Goal: Information Seeking & Learning: Learn about a topic

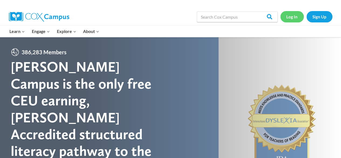
click at [295, 14] on link "Log In" at bounding box center [291, 16] width 23 height 11
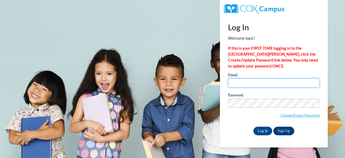
type input "tames@soesc.org"
click at [262, 84] on input "tames@soesc.org" at bounding box center [274, 82] width 92 height 9
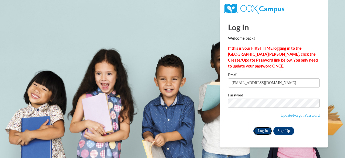
click at [262, 129] on input "Log In" at bounding box center [262, 130] width 19 height 9
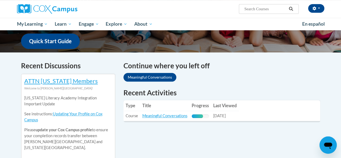
scroll to position [140, 0]
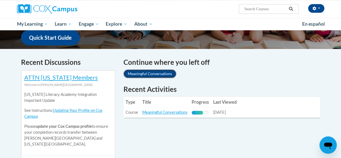
click at [148, 74] on link "Meaningful Conversations" at bounding box center [149, 73] width 53 height 9
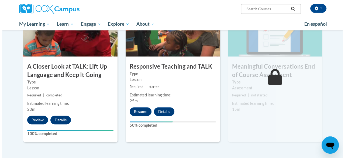
scroll to position [288, 0]
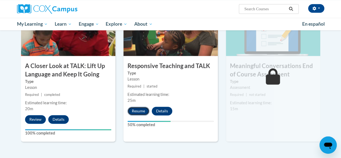
click at [137, 108] on button "Resume" at bounding box center [139, 111] width 22 height 9
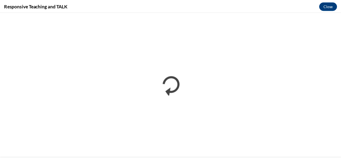
scroll to position [0, 0]
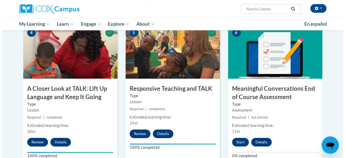
scroll to position [277, 0]
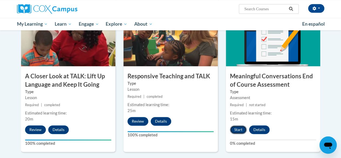
click at [240, 128] on button "Start" at bounding box center [238, 129] width 17 height 9
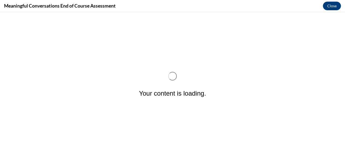
scroll to position [0, 0]
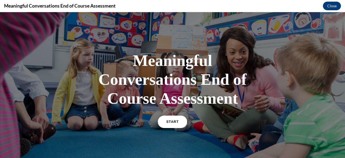
click at [173, 119] on link "START" at bounding box center [172, 121] width 29 height 12
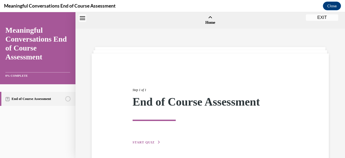
scroll to position [17, 0]
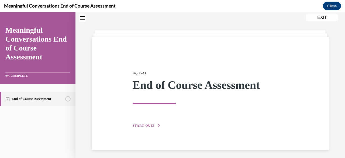
click at [142, 125] on span "START QUIZ" at bounding box center [144, 125] width 22 height 4
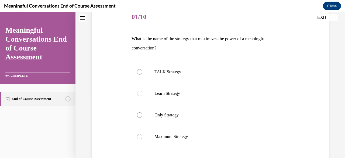
scroll to position [76, 0]
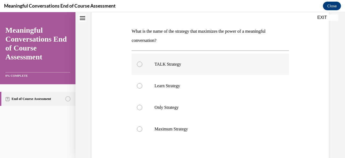
click at [139, 63] on div at bounding box center [139, 63] width 5 height 5
click at [139, 63] on input "TALK Strategy" at bounding box center [139, 63] width 5 height 5
radio input "true"
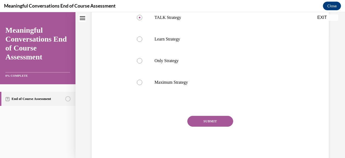
scroll to position [128, 0]
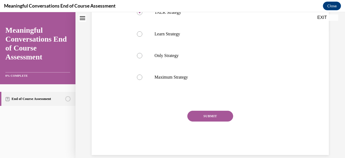
click at [210, 115] on button "SUBMIT" at bounding box center [210, 116] width 46 height 11
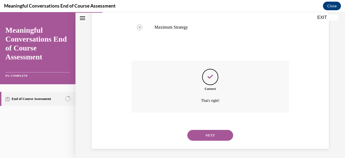
scroll to position [179, 0]
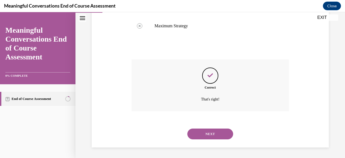
click at [208, 135] on button "NEXT" at bounding box center [210, 133] width 46 height 11
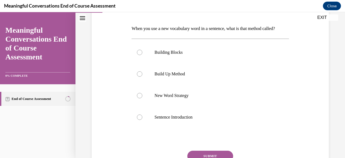
scroll to position [79, 0]
click at [139, 55] on div at bounding box center [139, 51] width 5 height 5
click at [139, 55] on input "Building Blocks" at bounding box center [139, 51] width 5 height 5
radio input "true"
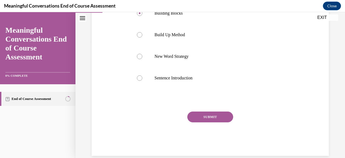
scroll to position [120, 0]
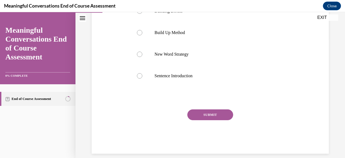
click at [218, 120] on button "SUBMIT" at bounding box center [210, 114] width 46 height 11
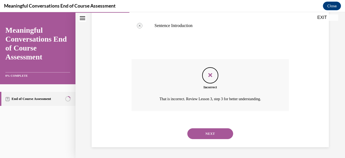
scroll to position [179, 0]
click at [210, 132] on button "NEXT" at bounding box center [210, 133] width 46 height 11
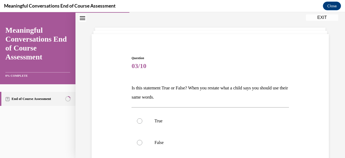
scroll to position [21, 0]
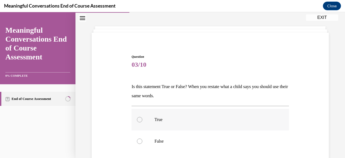
click at [140, 118] on div at bounding box center [139, 119] width 5 height 5
click at [140, 118] on input "True" at bounding box center [139, 119] width 5 height 5
radio input "true"
click at [280, 101] on div "Question 03/10 Is this statement True or False? When you restate what a child s…" at bounding box center [210, 136] width 157 height 164
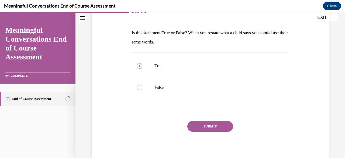
scroll to position [76, 0]
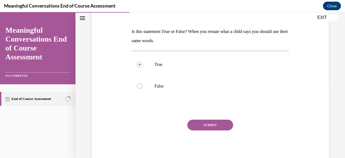
click at [225, 126] on button "SUBMIT" at bounding box center [210, 124] width 46 height 11
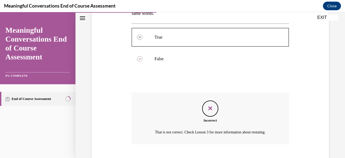
scroll to position [136, 0]
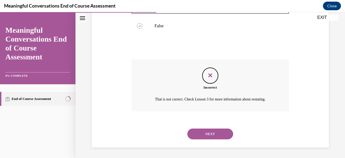
click at [205, 134] on button "NEXT" at bounding box center [210, 133] width 46 height 11
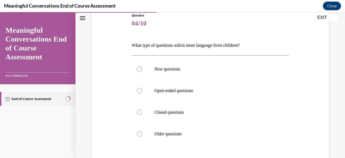
scroll to position [62, 0]
click at [141, 91] on div at bounding box center [139, 90] width 5 height 5
click at [141, 91] on input "Open-ended questions" at bounding box center [139, 90] width 5 height 5
radio input "true"
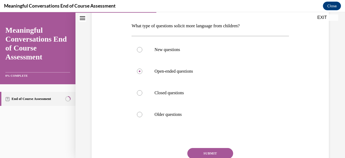
scroll to position [93, 0]
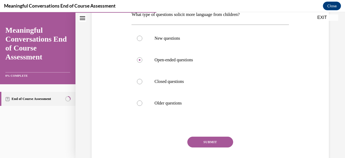
click at [221, 137] on button "SUBMIT" at bounding box center [210, 141] width 46 height 11
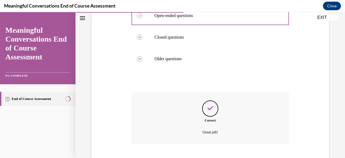
scroll to position [170, 0]
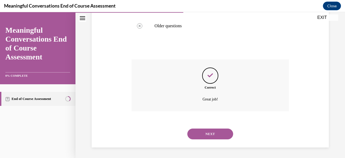
click at [216, 137] on button "NEXT" at bounding box center [210, 133] width 46 height 11
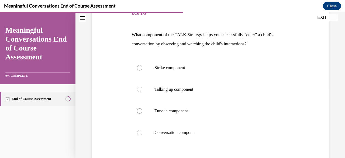
scroll to position [74, 0]
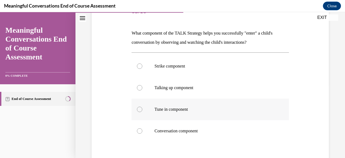
click at [139, 109] on div at bounding box center [139, 109] width 5 height 5
click at [139, 109] on input "Tune in component" at bounding box center [139, 109] width 5 height 5
radio input "true"
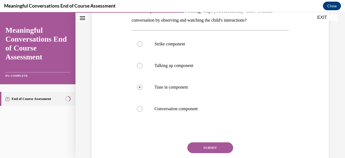
scroll to position [107, 0]
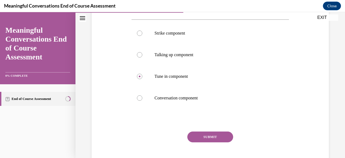
click at [207, 137] on button "SUBMIT" at bounding box center [210, 136] width 46 height 11
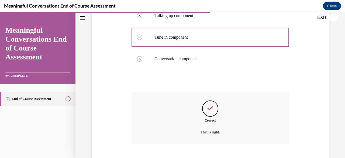
scroll to position [179, 0]
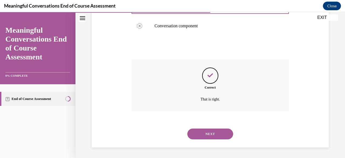
drag, startPoint x: 207, startPoint y: 137, endPoint x: 208, endPoint y: 134, distance: 3.2
click at [208, 134] on button "NEXT" at bounding box center [210, 133] width 46 height 11
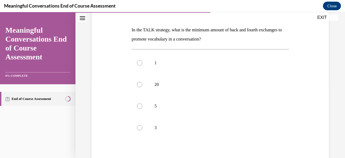
scroll to position [80, 0]
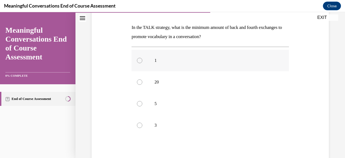
click at [208, 66] on label "1" at bounding box center [210, 61] width 157 height 22
click at [142, 63] on input "1" at bounding box center [139, 60] width 5 height 5
radio input "true"
click at [139, 126] on div at bounding box center [139, 124] width 5 height 5
click at [139, 126] on input "3" at bounding box center [139, 124] width 5 height 5
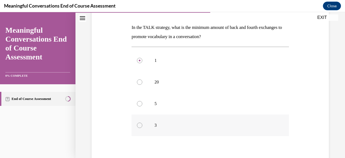
radio input "true"
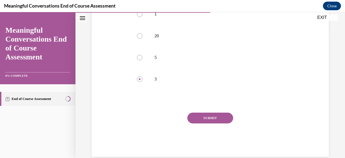
scroll to position [130, 0]
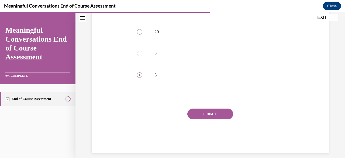
click at [213, 112] on button "SUBMIT" at bounding box center [210, 113] width 46 height 11
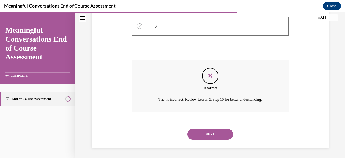
scroll to position [179, 0]
click at [211, 133] on button "NEXT" at bounding box center [210, 133] width 46 height 11
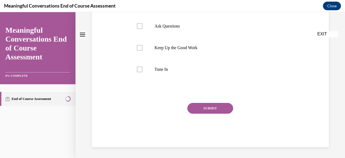
scroll to position [0, 0]
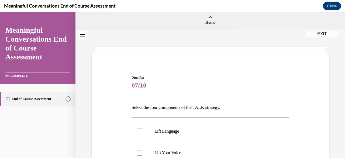
drag, startPoint x: 211, startPoint y: 133, endPoint x: 226, endPoint y: 120, distance: 20.1
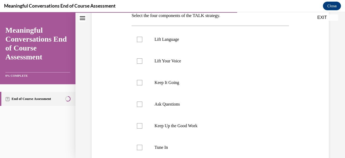
scroll to position [92, 0]
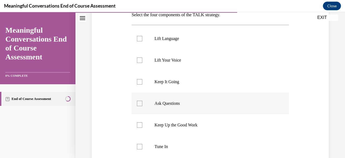
click at [139, 102] on div at bounding box center [139, 103] width 5 height 5
click at [139, 102] on input "Ask Questions" at bounding box center [139, 103] width 5 height 5
checkbox input "true"
click at [140, 39] on div at bounding box center [139, 38] width 5 height 5
click at [140, 39] on input "Lift Language" at bounding box center [139, 38] width 5 height 5
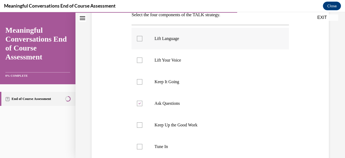
checkbox input "true"
click at [140, 146] on div at bounding box center [139, 146] width 5 height 5
click at [140, 146] on input "Tune In" at bounding box center [139, 146] width 5 height 5
checkbox input "true"
click at [138, 59] on div at bounding box center [139, 59] width 5 height 5
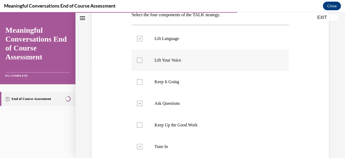
click at [138, 59] on input "Lift Your Voice" at bounding box center [139, 59] width 5 height 5
checkbox input "true"
click at [139, 81] on div at bounding box center [139, 81] width 5 height 5
click at [139, 81] on input "Keep It Going" at bounding box center [139, 81] width 5 height 5
checkbox input "true"
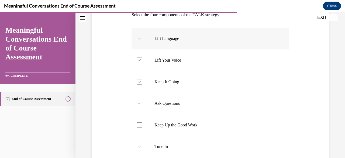
click at [139, 36] on div at bounding box center [139, 38] width 5 height 5
click at [139, 36] on input "Lift Language" at bounding box center [139, 38] width 5 height 5
click at [139, 37] on div at bounding box center [139, 38] width 5 height 5
click at [139, 37] on input "Lift Language" at bounding box center [139, 38] width 5 height 5
checkbox input "true"
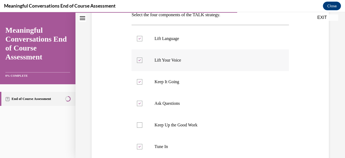
click at [139, 59] on icon at bounding box center [140, 60] width 2 height 2
click at [139, 59] on input "Lift Your Voice" at bounding box center [139, 59] width 5 height 5
checkbox input "false"
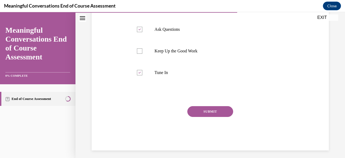
scroll to position [166, 0]
click at [212, 109] on button "SUBMIT" at bounding box center [210, 112] width 46 height 11
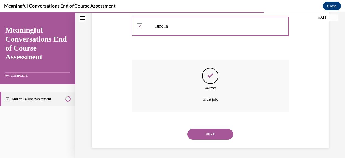
scroll to position [213, 0]
click at [209, 135] on button "NEXT" at bounding box center [210, 133] width 46 height 11
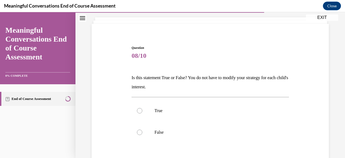
scroll to position [32, 0]
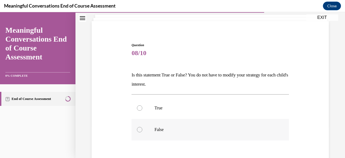
click at [139, 130] on div at bounding box center [139, 129] width 5 height 5
click at [139, 130] on input "False" at bounding box center [139, 129] width 5 height 5
radio input "true"
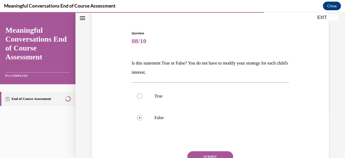
scroll to position [92, 0]
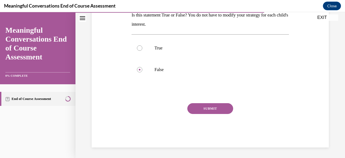
click at [215, 109] on button "SUBMIT" at bounding box center [210, 108] width 46 height 11
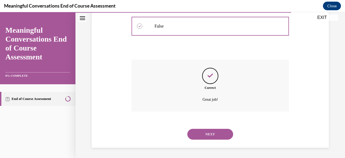
scroll to position [136, 0]
click at [208, 133] on button "NEXT" at bounding box center [210, 133] width 46 height 11
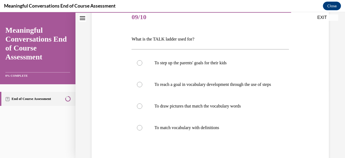
scroll to position [70, 0]
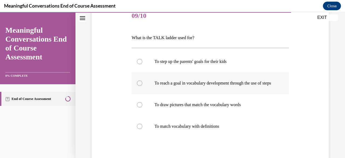
click at [139, 85] on div at bounding box center [139, 82] width 5 height 5
click at [139, 85] on input "To reach a goal in vocabulary development through the use of steps" at bounding box center [139, 82] width 5 height 5
radio input "true"
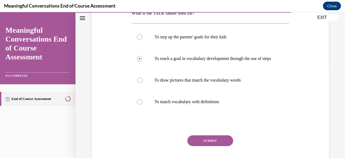
scroll to position [99, 0]
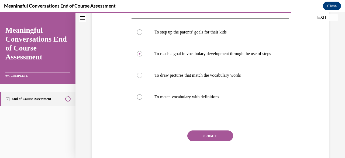
click at [206, 141] on button "SUBMIT" at bounding box center [210, 135] width 46 height 11
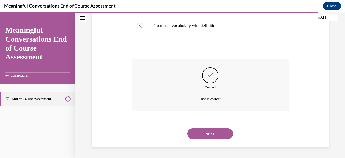
scroll to position [175, 0]
click at [210, 130] on button "NEXT" at bounding box center [210, 133] width 46 height 11
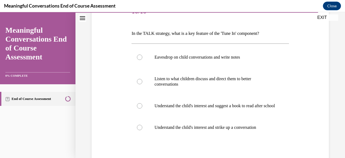
scroll to position [77, 0]
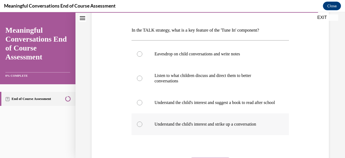
click at [139, 127] on div at bounding box center [139, 123] width 5 height 5
click at [139, 127] on input "Understand the child's interest and strike up a conversation" at bounding box center [139, 123] width 5 height 5
radio input "true"
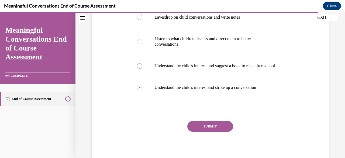
scroll to position [113, 0]
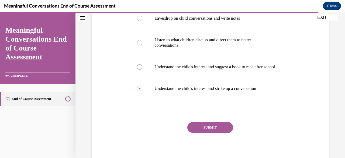
click at [213, 132] on button "SUBMIT" at bounding box center [210, 127] width 46 height 11
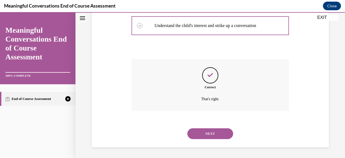
scroll to position [181, 0]
click at [213, 132] on button "NEXT" at bounding box center [210, 133] width 46 height 11
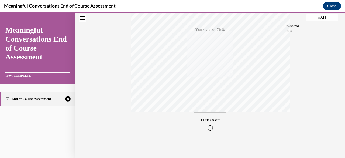
scroll to position [130, 0]
click at [208, 124] on icon "button" at bounding box center [210, 125] width 19 height 6
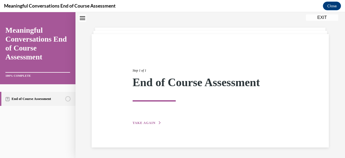
click at [145, 123] on span "TAKE AGAIN" at bounding box center [144, 123] width 23 height 4
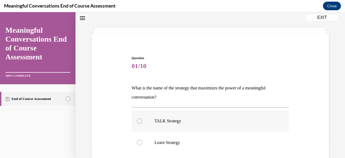
click at [140, 121] on div at bounding box center [139, 120] width 5 height 5
click at [140, 121] on input "TALK Strategy" at bounding box center [139, 120] width 5 height 5
radio input "true"
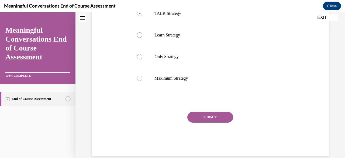
click at [213, 117] on button "SUBMIT" at bounding box center [210, 117] width 46 height 11
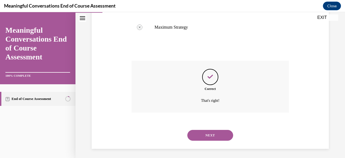
scroll to position [179, 0]
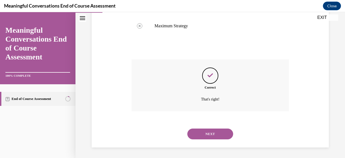
click at [208, 134] on button "NEXT" at bounding box center [210, 133] width 46 height 11
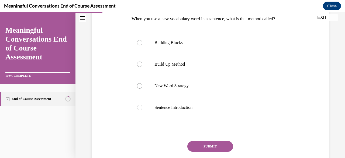
scroll to position [90, 0]
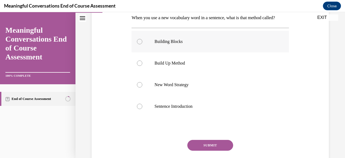
click at [139, 44] on div at bounding box center [139, 41] width 5 height 5
click at [139, 44] on input "Building Blocks" at bounding box center [139, 41] width 5 height 5
radio input "true"
click at [206, 150] on button "SUBMIT" at bounding box center [210, 145] width 46 height 11
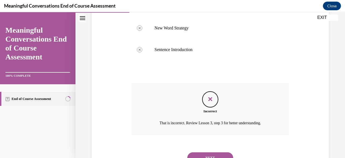
scroll to position [179, 0]
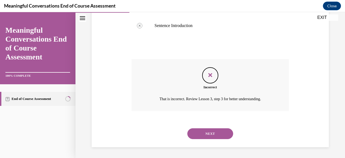
click at [209, 135] on button "NEXT" at bounding box center [210, 133] width 46 height 11
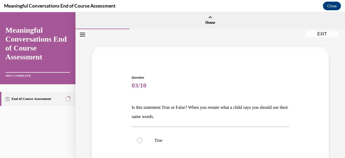
click at [252, 121] on p "Is this statement True or False? When you restate what a child says you should …" at bounding box center [210, 112] width 157 height 18
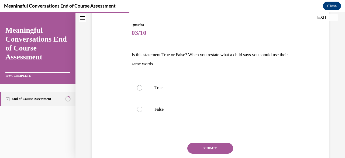
scroll to position [61, 0]
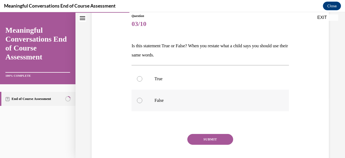
click at [139, 101] on div at bounding box center [139, 100] width 5 height 5
click at [139, 101] on input "False" at bounding box center [139, 100] width 5 height 5
radio input "true"
click at [212, 138] on button "SUBMIT" at bounding box center [210, 139] width 46 height 11
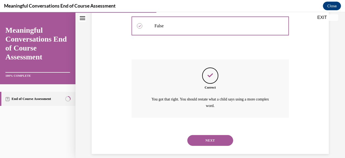
scroll to position [142, 0]
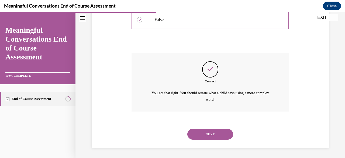
click at [213, 135] on button "NEXT" at bounding box center [210, 134] width 46 height 11
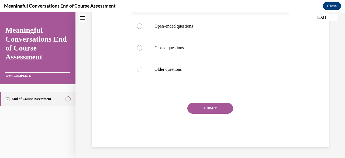
scroll to position [0, 0]
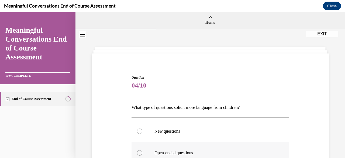
click at [139, 152] on div at bounding box center [139, 152] width 5 height 5
click at [139, 152] on input "Open-ended questions" at bounding box center [139, 152] width 5 height 5
radio input "true"
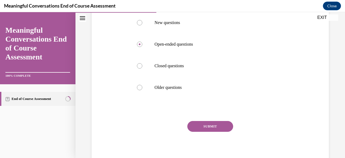
scroll to position [117, 0]
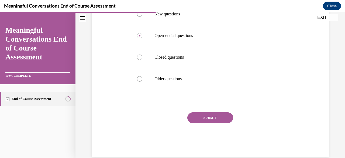
click at [208, 116] on button "SUBMIT" at bounding box center [210, 117] width 46 height 11
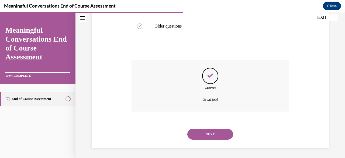
scroll to position [170, 0]
click at [210, 131] on button "NEXT" at bounding box center [210, 133] width 46 height 11
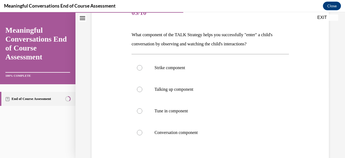
scroll to position [80, 0]
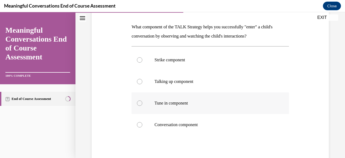
click at [140, 102] on div at bounding box center [139, 102] width 5 height 5
click at [140, 102] on input "Tune in component" at bounding box center [139, 102] width 5 height 5
radio input "true"
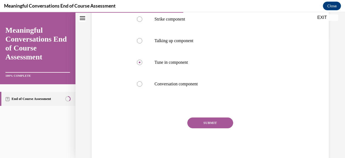
click at [207, 121] on button "SUBMIT" at bounding box center [210, 122] width 46 height 11
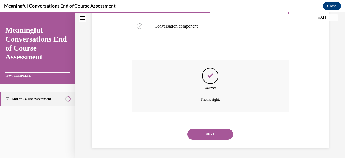
scroll to position [179, 0]
click at [207, 133] on button "NEXT" at bounding box center [210, 133] width 46 height 11
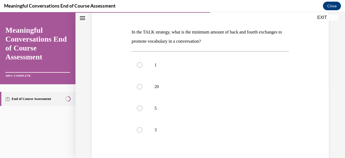
scroll to position [78, 0]
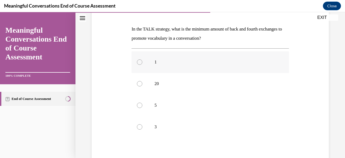
click at [139, 61] on div at bounding box center [139, 61] width 5 height 5
click at [139, 61] on input "1" at bounding box center [139, 61] width 5 height 5
radio input "true"
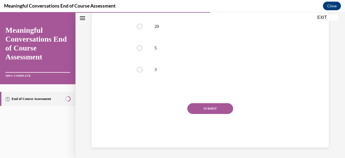
click at [215, 107] on button "SUBMIT" at bounding box center [210, 108] width 46 height 11
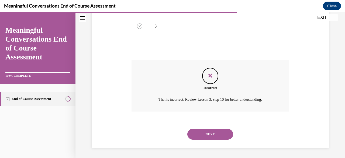
scroll to position [179, 0]
click at [212, 130] on button "NEXT" at bounding box center [210, 133] width 46 height 11
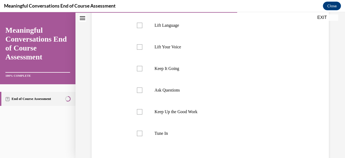
scroll to position [102, 0]
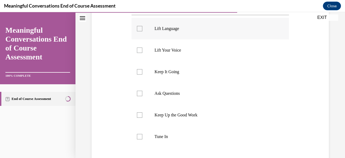
click at [142, 29] on label "Lift Language" at bounding box center [210, 29] width 157 height 22
click at [142, 29] on input "Lift Language" at bounding box center [139, 28] width 5 height 5
checkbox input "true"
click at [141, 70] on div at bounding box center [139, 71] width 5 height 5
click at [141, 70] on input "Keep It Going" at bounding box center [139, 71] width 5 height 5
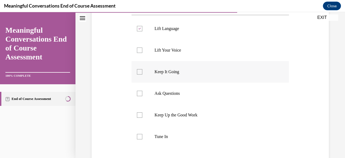
checkbox input "true"
click at [140, 95] on div at bounding box center [139, 93] width 5 height 5
click at [140, 95] on input "Ask Questions" at bounding box center [139, 93] width 5 height 5
checkbox input "true"
click at [140, 135] on div at bounding box center [139, 136] width 5 height 5
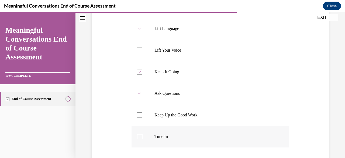
click at [140, 135] on input "Tune In" at bounding box center [139, 136] width 5 height 5
checkbox input "true"
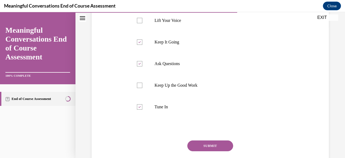
scroll to position [133, 0]
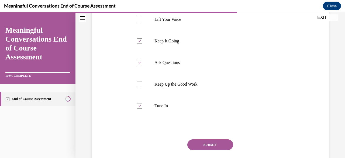
click at [203, 146] on button "SUBMIT" at bounding box center [210, 144] width 46 height 11
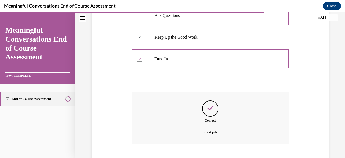
scroll to position [213, 0]
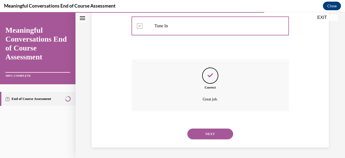
click at [206, 137] on button "NEXT" at bounding box center [210, 133] width 46 height 11
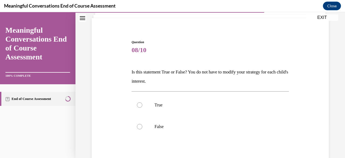
scroll to position [36, 0]
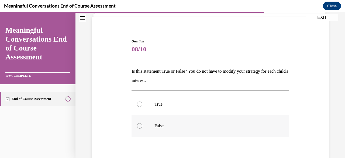
click at [140, 122] on label "False" at bounding box center [210, 126] width 157 height 22
click at [140, 123] on input "False" at bounding box center [139, 125] width 5 height 5
radio input "true"
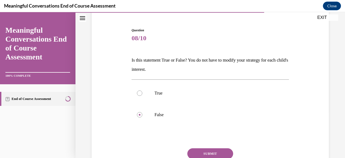
scroll to position [54, 0]
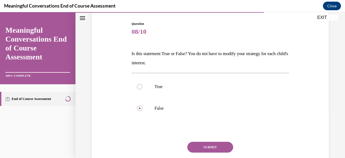
click at [205, 147] on button "SUBMIT" at bounding box center [210, 147] width 46 height 11
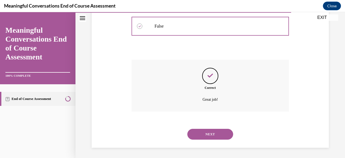
scroll to position [136, 0]
click at [209, 133] on button "NEXT" at bounding box center [210, 133] width 46 height 11
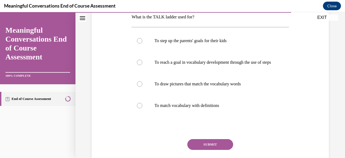
scroll to position [91, 0]
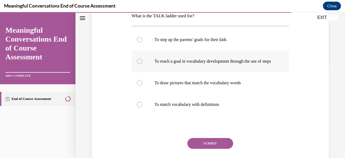
click at [138, 63] on div at bounding box center [139, 61] width 5 height 5
click at [138, 63] on input "To reach a goal in vocabulary development through the use of steps" at bounding box center [139, 61] width 5 height 5
radio input "true"
click at [205, 147] on button "SUBMIT" at bounding box center [210, 143] width 46 height 11
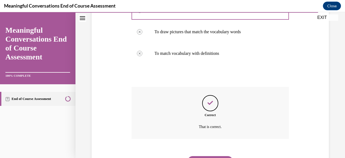
scroll to position [175, 0]
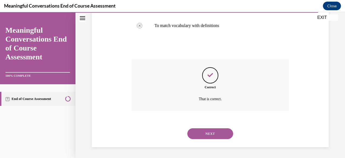
click at [208, 135] on button "NEXT" at bounding box center [210, 133] width 46 height 11
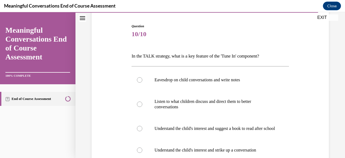
scroll to position [90, 0]
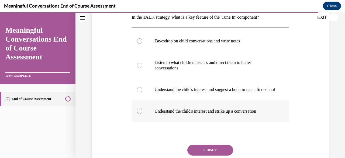
click at [137, 114] on div at bounding box center [139, 110] width 5 height 5
click at [137, 114] on input "Understand the child's interest and strike up a conversation" at bounding box center [139, 110] width 5 height 5
radio input "true"
click at [211, 153] on button "SUBMIT" at bounding box center [210, 150] width 46 height 11
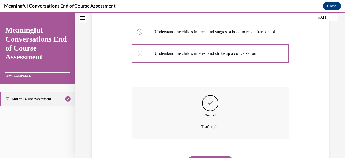
scroll to position [181, 0]
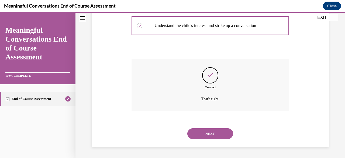
click at [207, 132] on button "NEXT" at bounding box center [210, 133] width 46 height 11
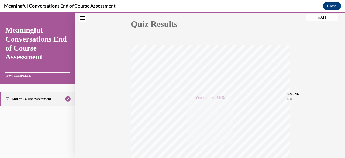
scroll to position [57, 0]
click at [322, 16] on button "EXIT" at bounding box center [322, 17] width 32 height 6
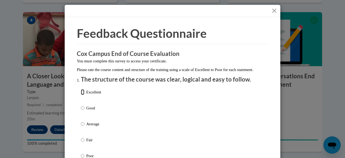
click at [81, 95] on input "Excellent" at bounding box center [83, 92] width 4 height 6
radio input "true"
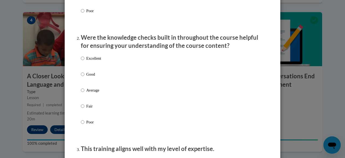
scroll to position [146, 0]
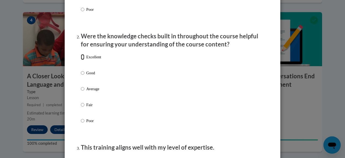
click at [81, 60] on input "Excellent" at bounding box center [83, 57] width 4 height 6
radio input "true"
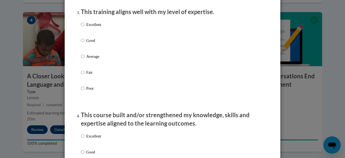
scroll to position [283, 0]
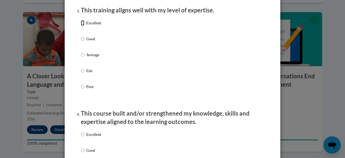
click at [81, 26] on input "Excellent" at bounding box center [83, 23] width 4 height 6
radio input "true"
click at [81, 137] on input "Excellent" at bounding box center [83, 134] width 4 height 6
radio input "true"
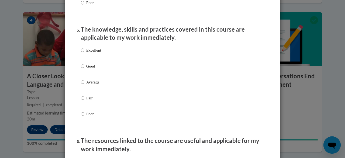
scroll to position [481, 0]
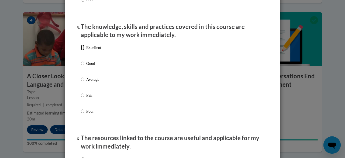
click at [81, 50] on input "Excellent" at bounding box center [83, 47] width 4 height 6
radio input "true"
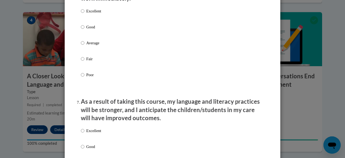
scroll to position [635, 0]
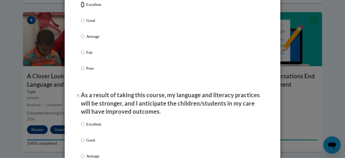
click at [81, 8] on input "Excellent" at bounding box center [83, 5] width 4 height 6
radio input "true"
click at [81, 127] on input "Excellent" at bounding box center [83, 124] width 4 height 6
radio input "true"
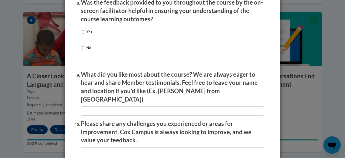
scroll to position [850, 0]
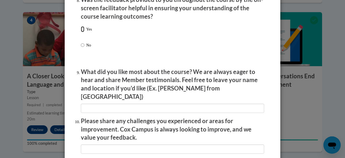
click at [81, 32] on input "Yes" at bounding box center [83, 29] width 4 height 6
radio input "true"
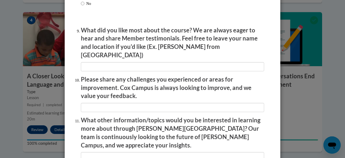
scroll to position [963, 0]
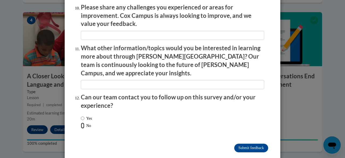
click at [81, 122] on input "No" at bounding box center [83, 125] width 4 height 6
radio input "true"
click at [245, 143] on input "Submit feedback" at bounding box center [251, 147] width 34 height 9
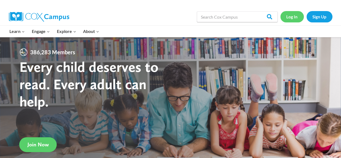
click at [290, 15] on link "Log In" at bounding box center [291, 16] width 23 height 11
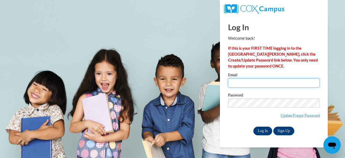
type input "tames@soesc.org"
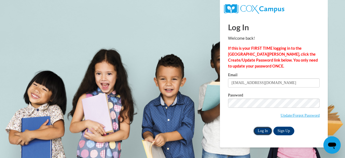
click at [265, 129] on input "Log In" at bounding box center [262, 130] width 19 height 9
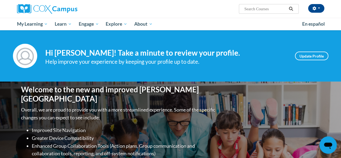
click at [253, 10] on input "Search..." at bounding box center [265, 9] width 43 height 6
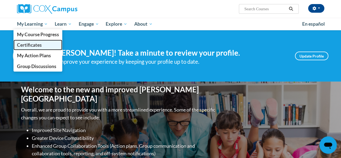
click at [33, 44] on span "Certificates" at bounding box center [29, 45] width 25 height 6
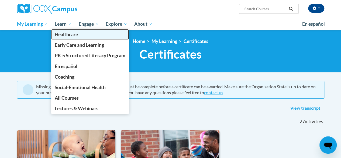
click at [65, 34] on span "Healthcare" at bounding box center [66, 35] width 23 height 6
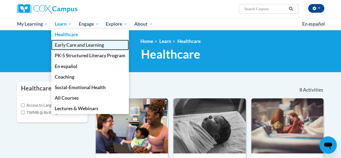
click at [70, 44] on span "Early Care and Learning" at bounding box center [79, 45] width 49 height 6
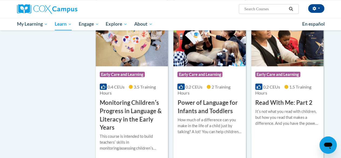
scroll to position [490, 0]
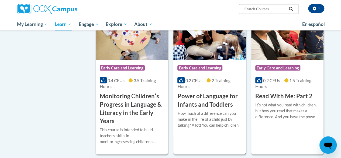
click at [208, 95] on h3 "Power of Language for Infants and Toddlers" at bounding box center [209, 100] width 64 height 17
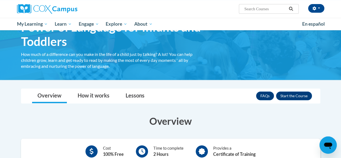
scroll to position [35, 0]
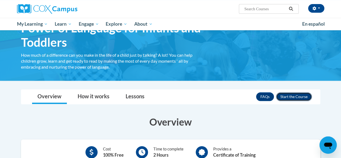
click at [292, 95] on button "Enroll" at bounding box center [294, 96] width 36 height 9
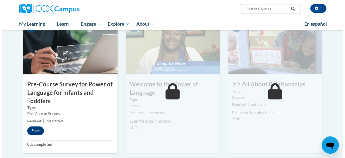
scroll to position [144, 0]
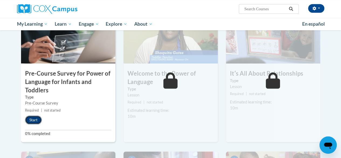
click at [34, 120] on button "Start" at bounding box center [33, 119] width 17 height 9
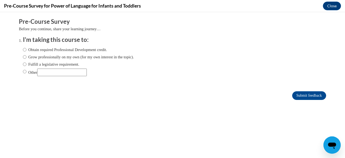
scroll to position [0, 0]
click at [0, 115] on body "Comments Pre-Course Survey Before you continue, share your learning journey… I'…" at bounding box center [172, 85] width 345 height 146
click at [23, 49] on input "Obtain required Professional Development credit." at bounding box center [25, 50] width 4 height 6
radio input "true"
click at [303, 95] on input "Submit feedback" at bounding box center [309, 95] width 34 height 9
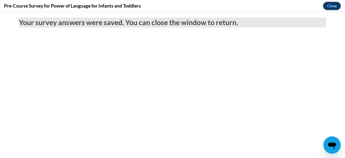
click at [330, 5] on button "Close" at bounding box center [332, 6] width 18 height 9
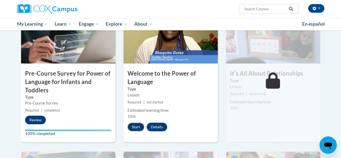
click at [134, 127] on button "Start" at bounding box center [136, 126] width 17 height 9
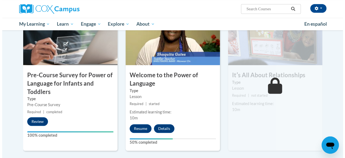
scroll to position [155, 0]
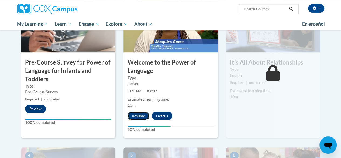
click at [136, 114] on button "Resume" at bounding box center [139, 115] width 22 height 9
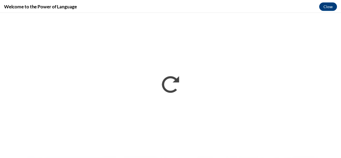
scroll to position [0, 0]
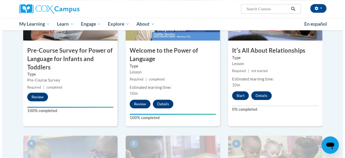
scroll to position [170, 0]
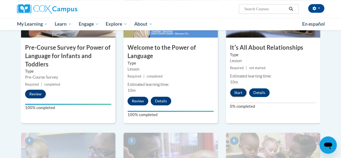
click at [239, 91] on button "Start" at bounding box center [238, 92] width 17 height 9
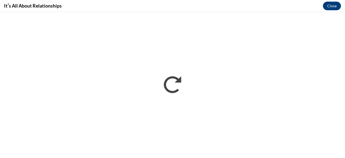
scroll to position [0, 0]
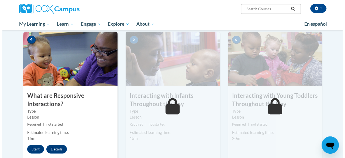
scroll to position [293, 0]
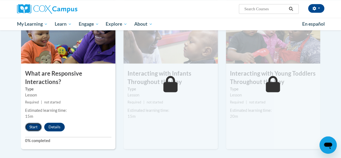
click at [34, 124] on button "Start" at bounding box center [33, 126] width 17 height 9
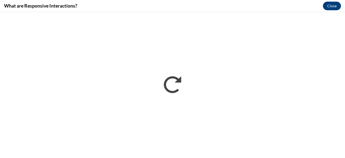
scroll to position [0, 0]
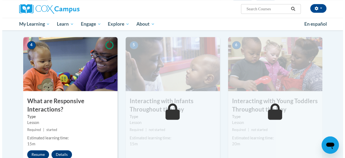
scroll to position [308, 0]
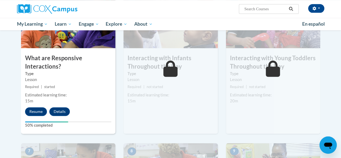
click at [0, 90] on body "Tracy Ames (America/New_York UTC-04:00) My Profile Inbox My Transcripts Log Out…" at bounding box center [170, 113] width 341 height 843
click at [16, 75] on div "Toggle navigation Overview Lessons Resources Feedback Transcript Overview Recom…" at bounding box center [170, 117] width 315 height 645
click at [35, 109] on button "Resume" at bounding box center [36, 111] width 22 height 9
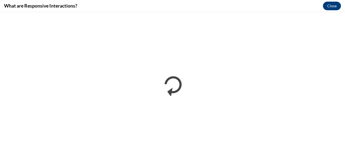
scroll to position [0, 0]
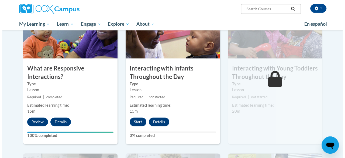
scroll to position [301, 0]
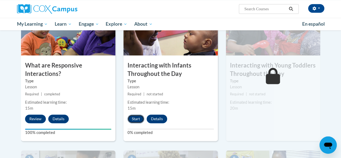
click at [138, 116] on button "Start" at bounding box center [136, 118] width 17 height 9
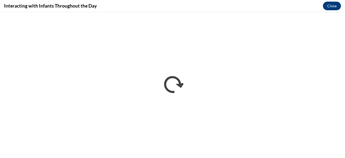
scroll to position [0, 0]
